Goal: Task Accomplishment & Management: Manage account settings

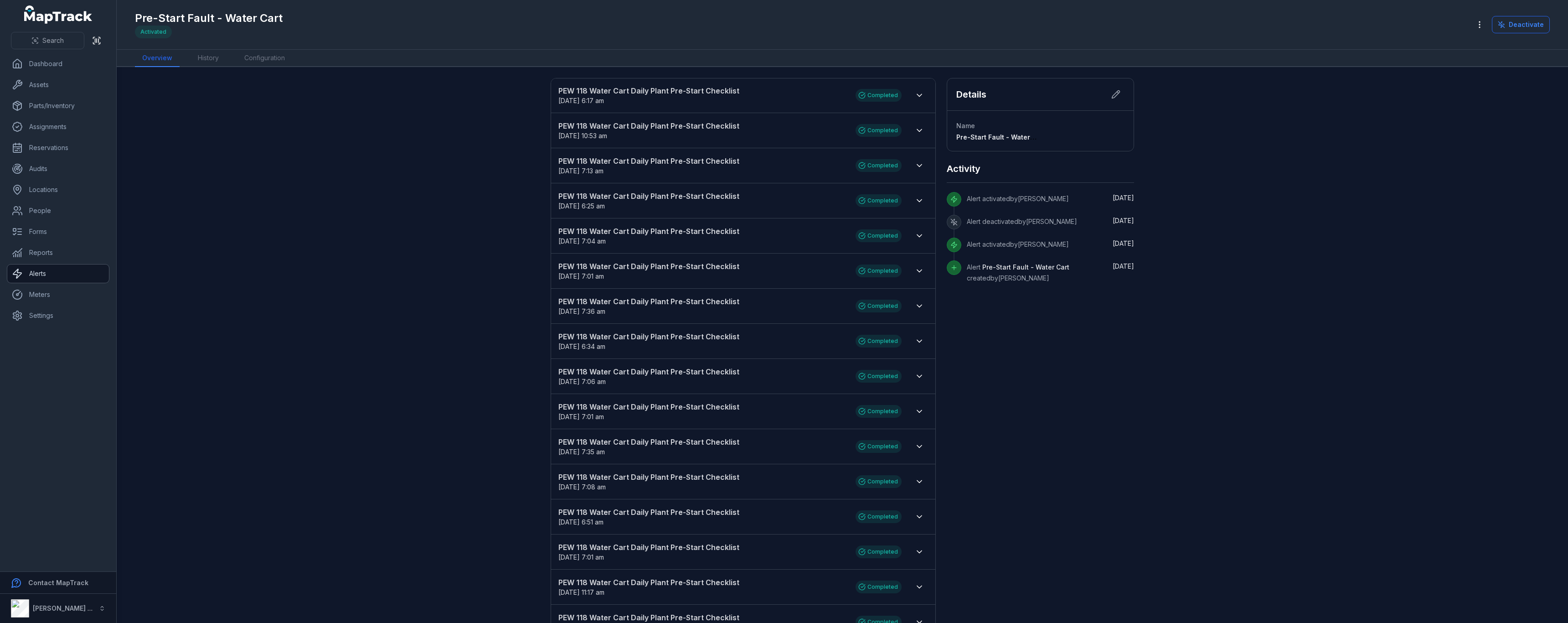
click at [56, 279] on link "Alerts" at bounding box center [58, 273] width 102 height 18
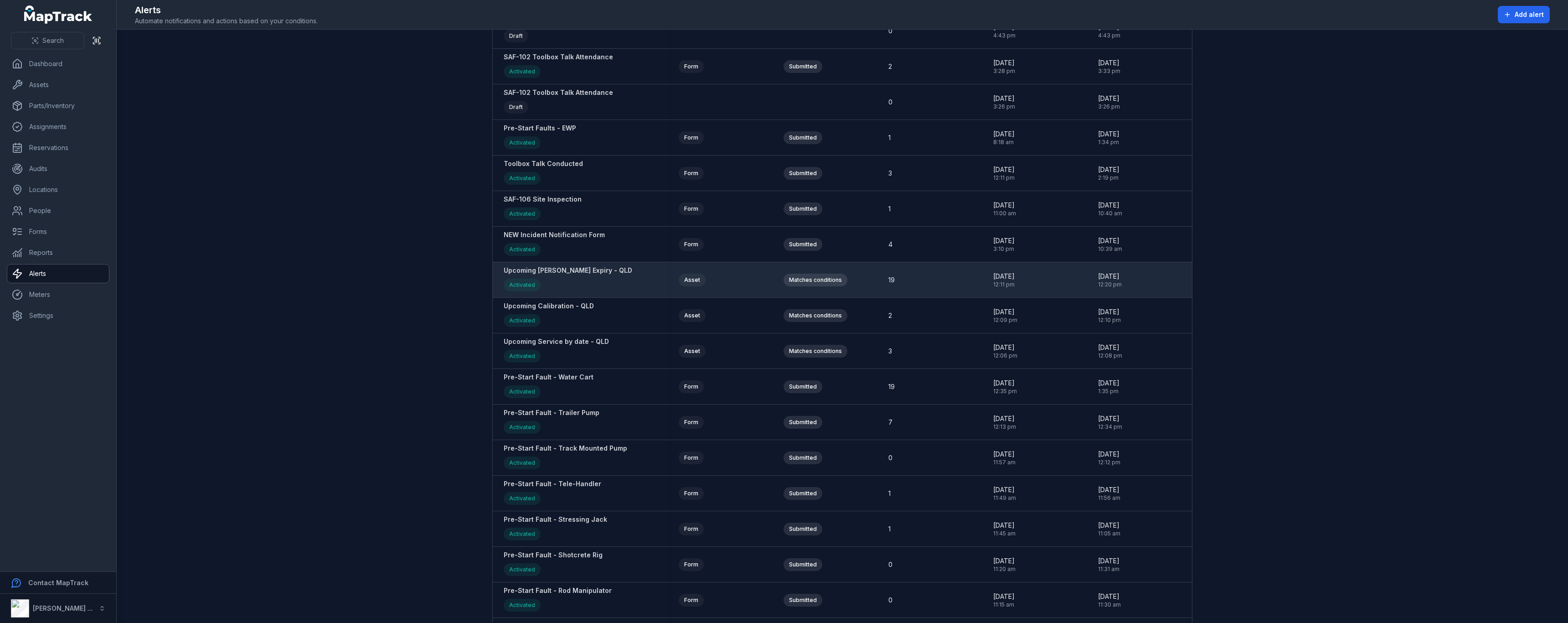
scroll to position [501, 0]
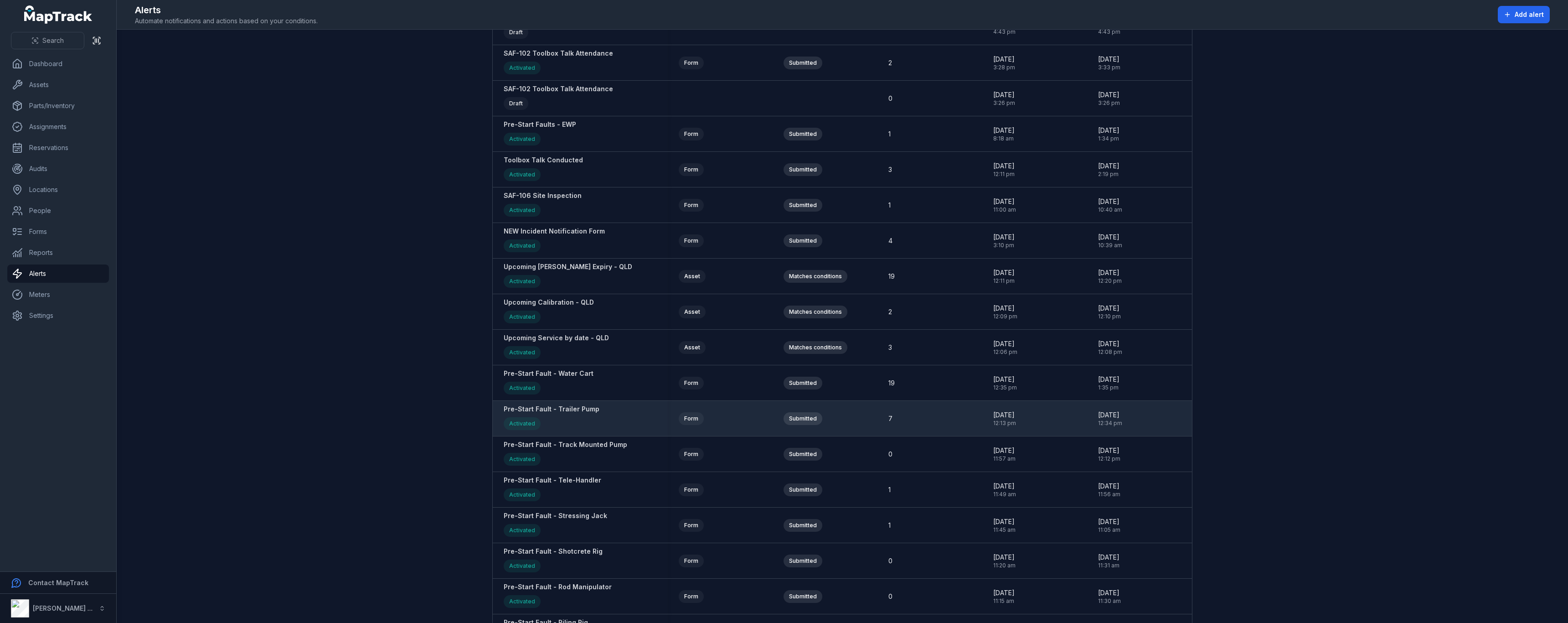
click at [581, 410] on strong "Pre-Start Fault - Trailer Pump" at bounding box center [551, 409] width 96 height 9
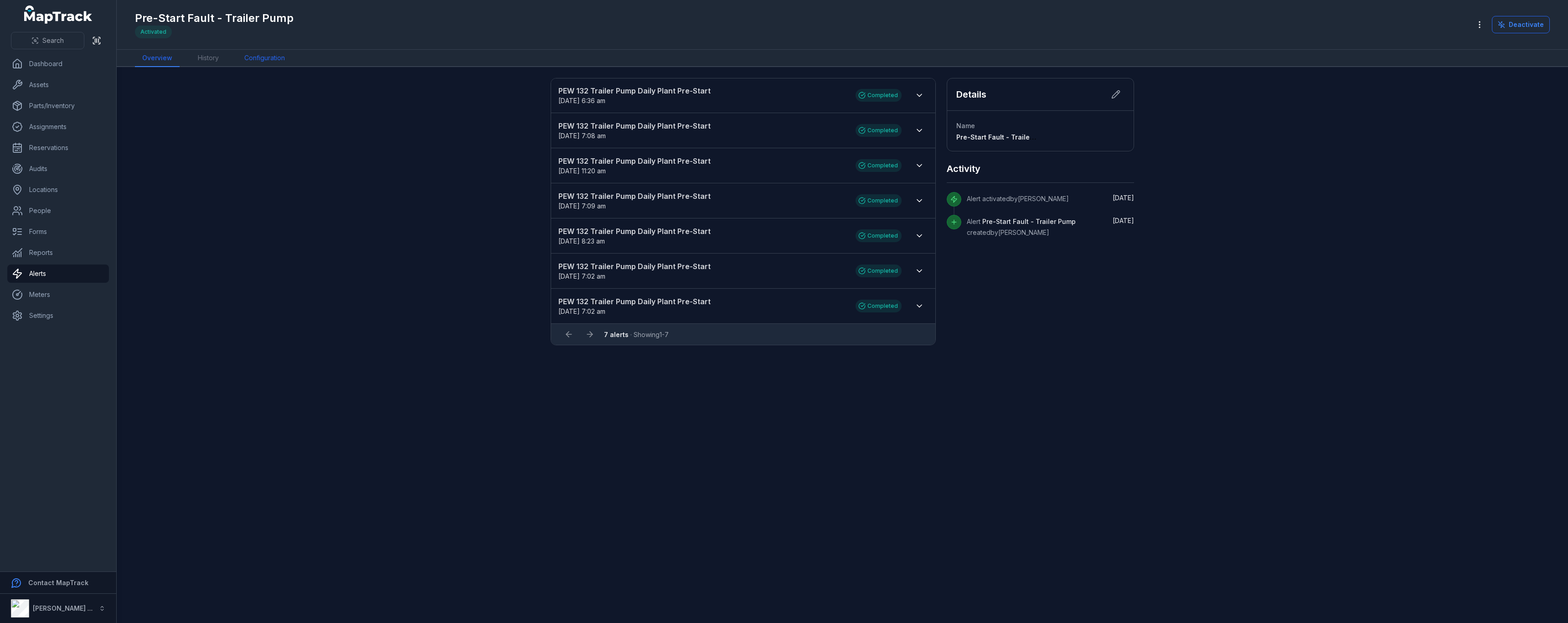
click at [271, 56] on link "Configuration" at bounding box center [265, 59] width 55 height 17
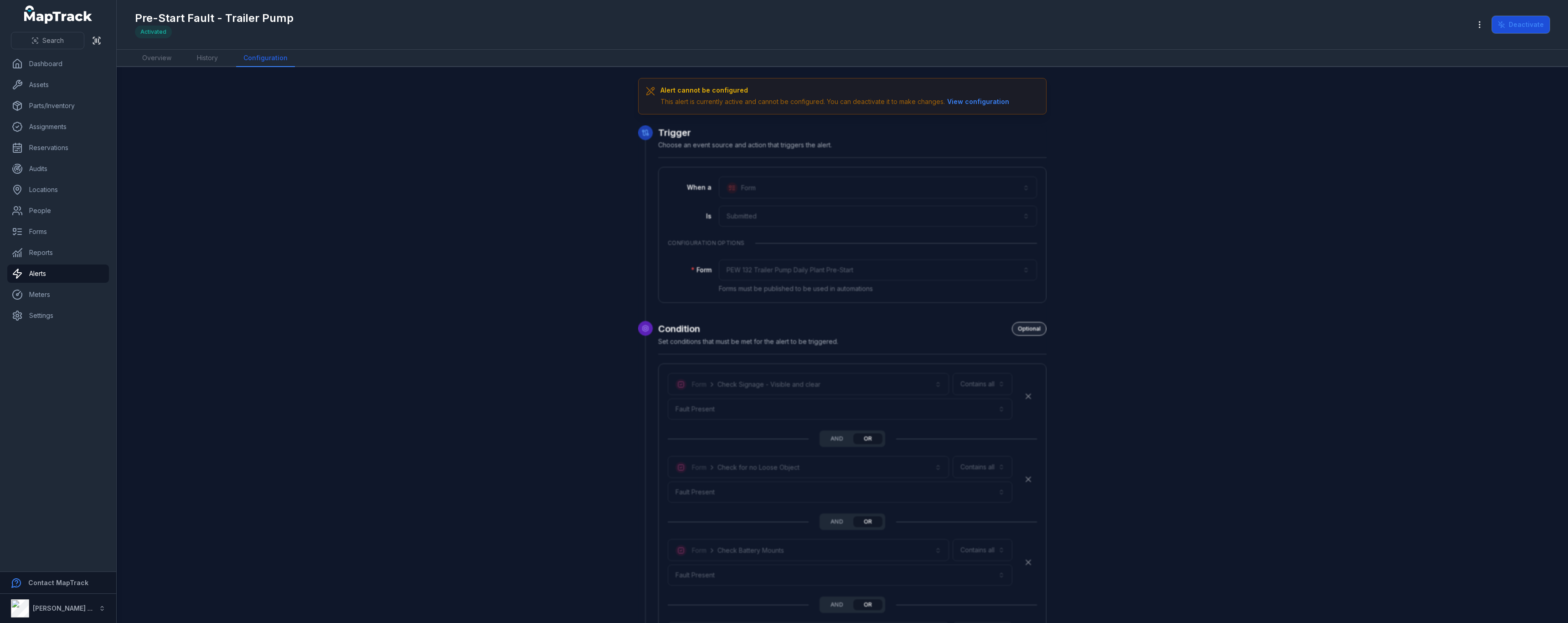
click at [1513, 27] on button "Deactivate" at bounding box center [1520, 25] width 58 height 17
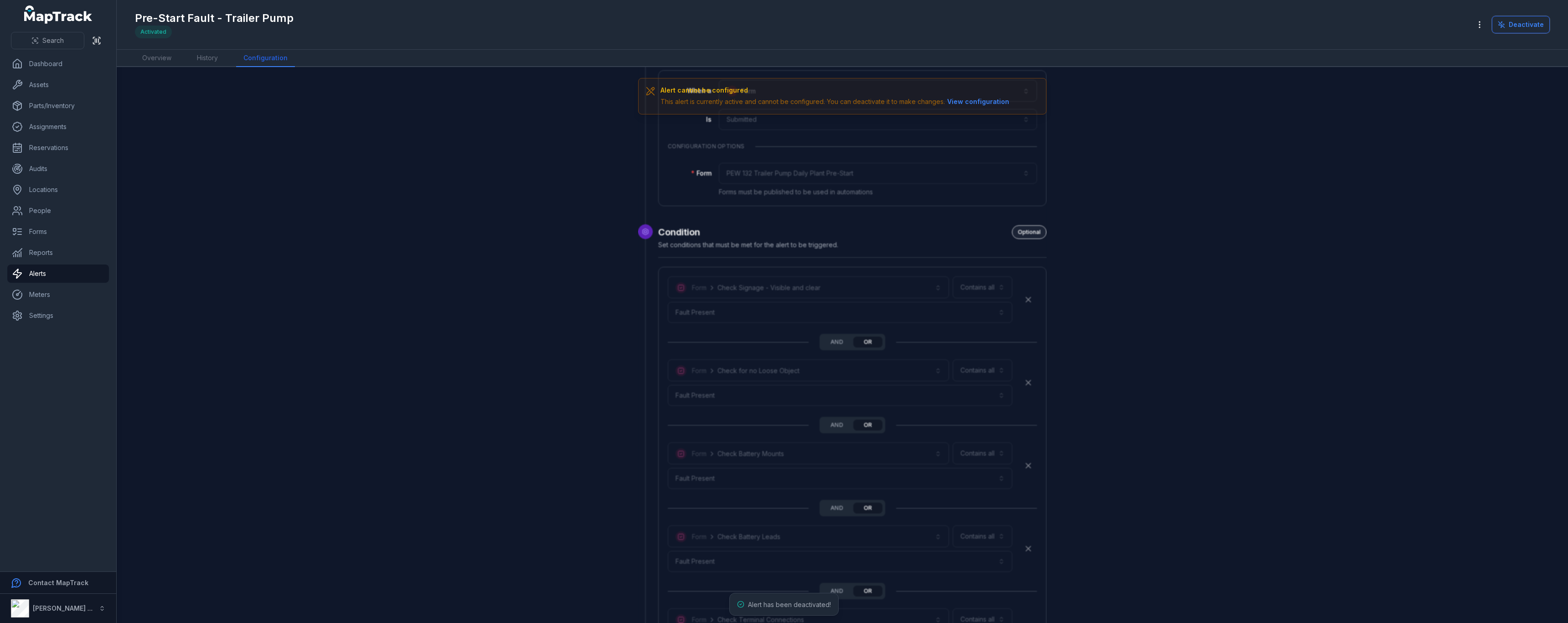
scroll to position [228, 0]
